Goal: Find specific page/section: Find specific page/section

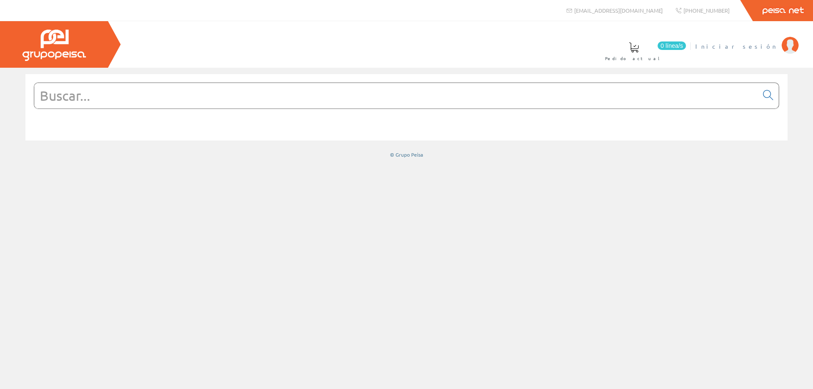
click at [758, 45] on span "Iniciar sesión" at bounding box center [737, 46] width 82 height 8
click at [769, 45] on span "Iniciar sesión" at bounding box center [737, 46] width 82 height 8
click at [110, 95] on input "text" at bounding box center [396, 95] width 724 height 25
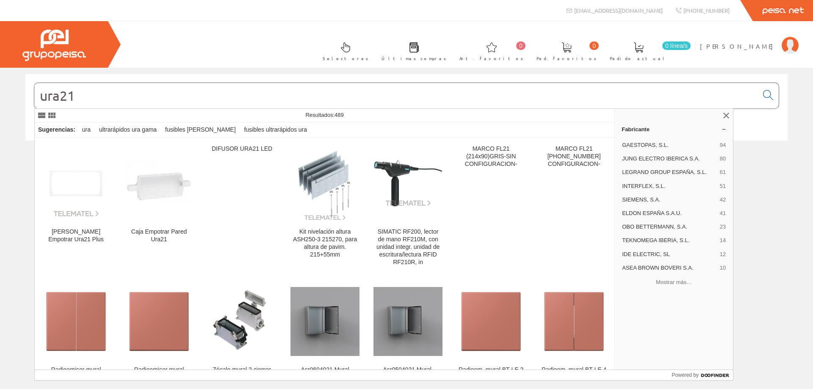
type input "ura21"
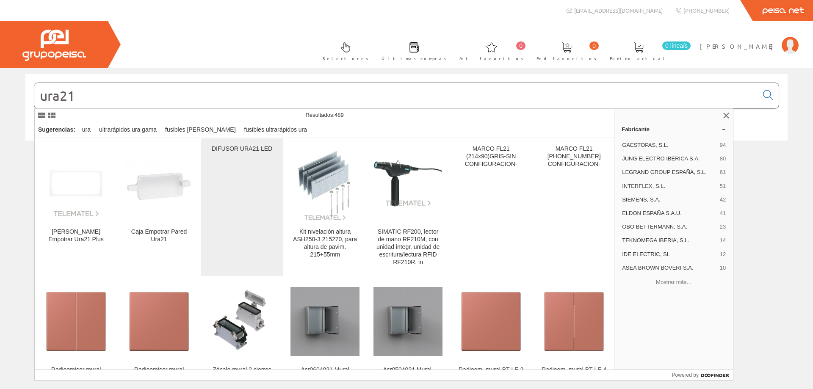
scroll to position [42, 0]
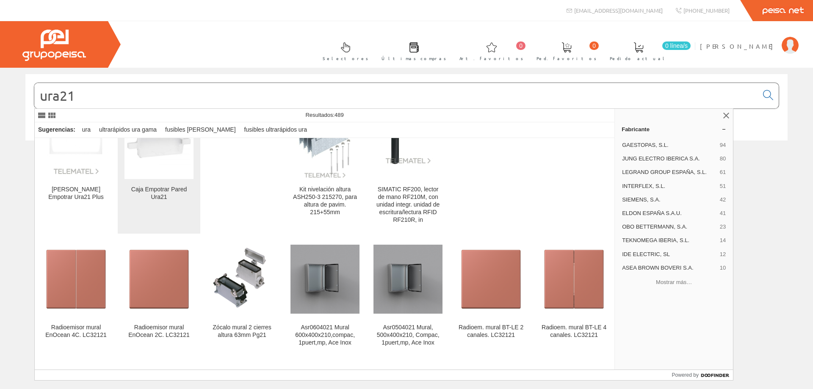
click at [168, 191] on div "Caja Empotrar Pared Ura21" at bounding box center [159, 193] width 69 height 15
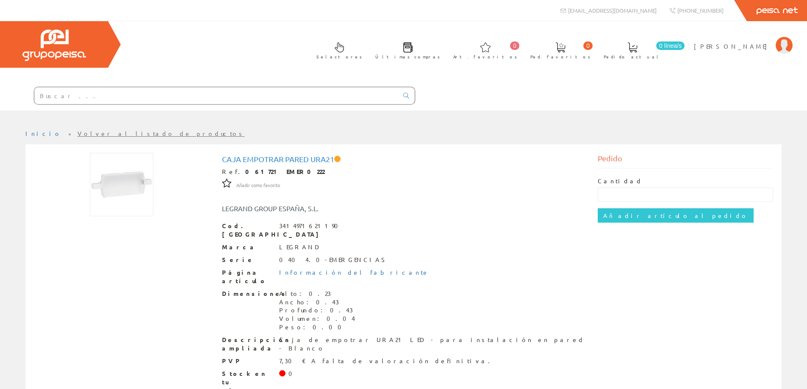
click at [89, 133] on link "Volver al listado de productos" at bounding box center [161, 134] width 167 height 8
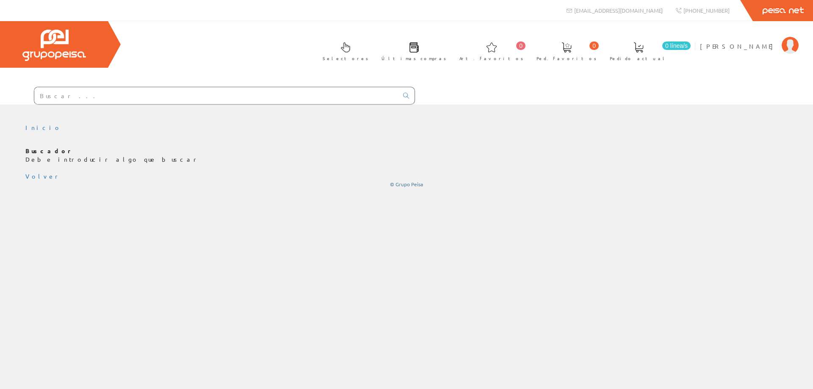
click at [95, 92] on input "text" at bounding box center [216, 95] width 364 height 17
type input "u"
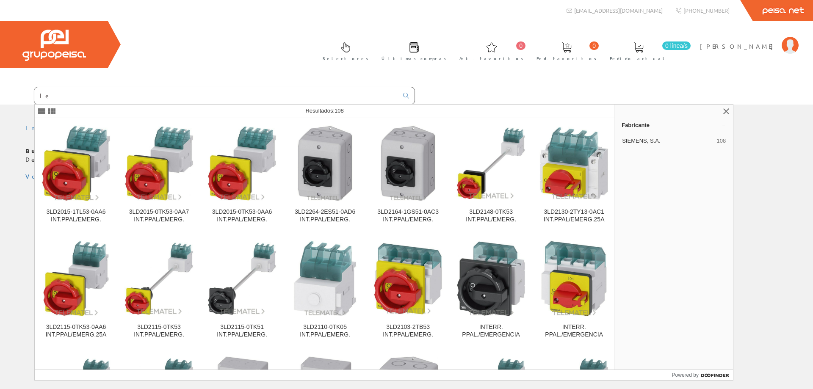
type input "l"
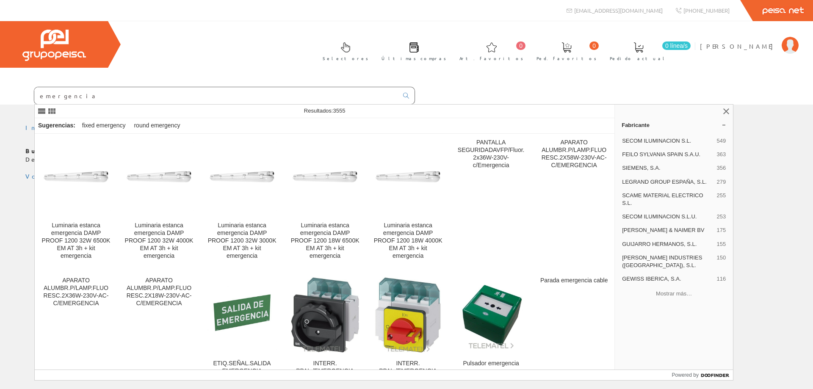
scroll to position [424, 0]
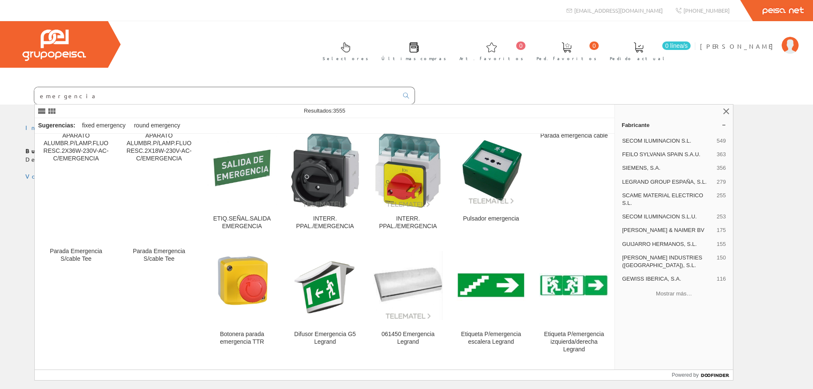
drag, startPoint x: 0, startPoint y: 96, endPoint x: 0, endPoint y: 89, distance: 7.2
click at [0, 91] on form "emergencia" at bounding box center [207, 96] width 415 height 18
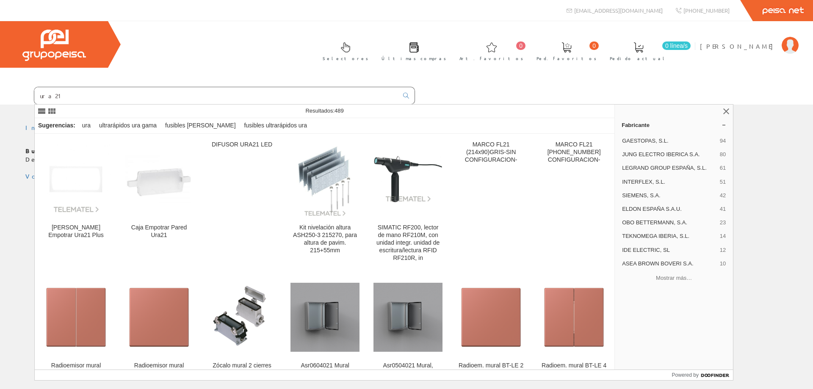
drag, startPoint x: 81, startPoint y: 97, endPoint x: 0, endPoint y: 91, distance: 81.2
click at [0, 91] on form "ura21" at bounding box center [207, 96] width 415 height 18
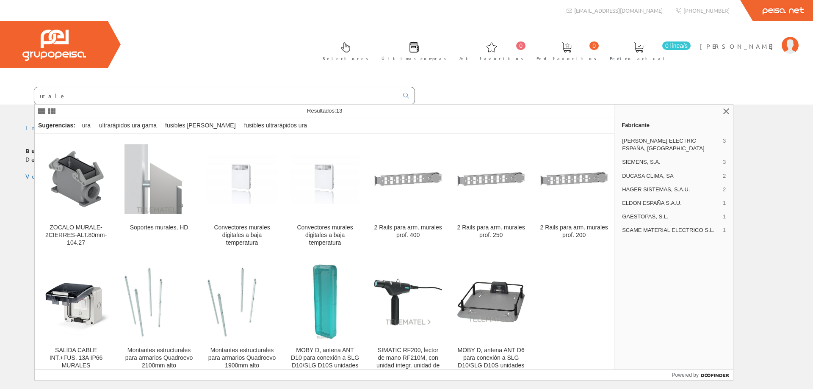
type input "uraled"
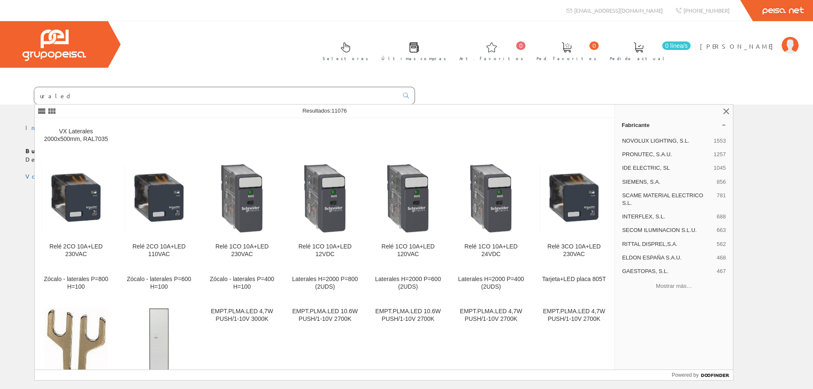
scroll to position [2076, 0]
